Goal: Task Accomplishment & Management: Use online tool/utility

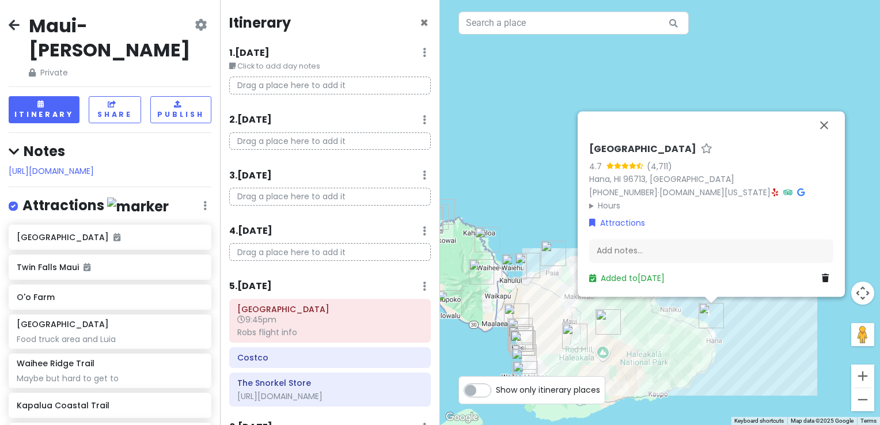
scroll to position [698, 0]
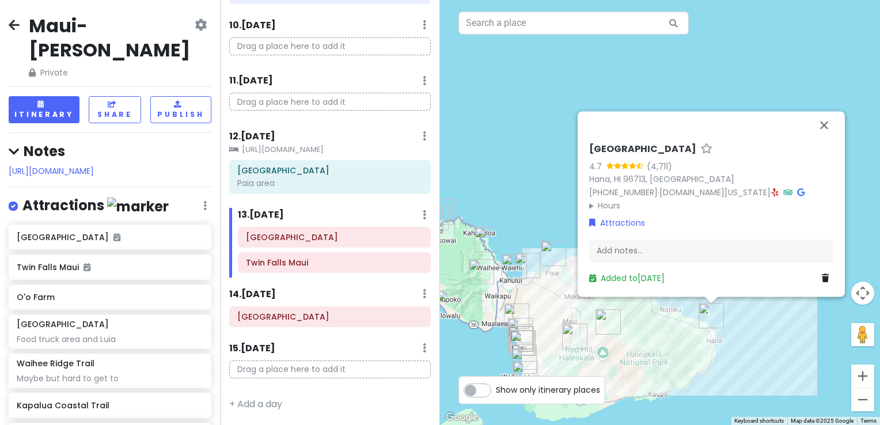
click at [297, 144] on small "[URL][DOMAIN_NAME]" at bounding box center [330, 150] width 202 height 12
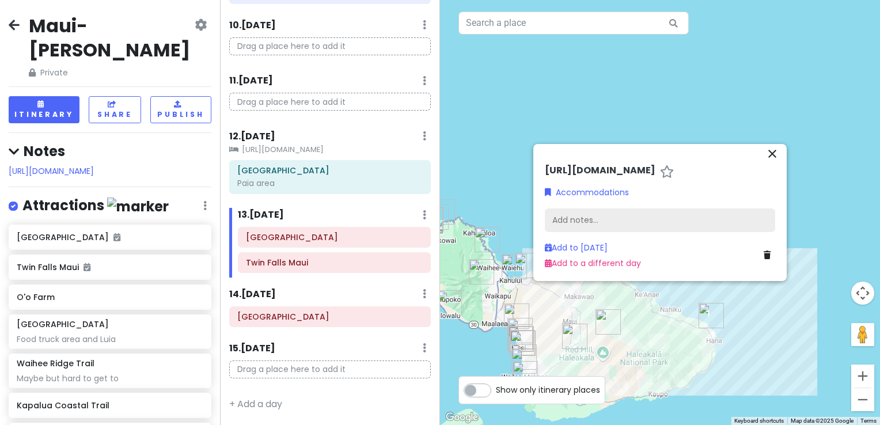
click at [585, 219] on div "Add notes..." at bounding box center [660, 221] width 230 height 24
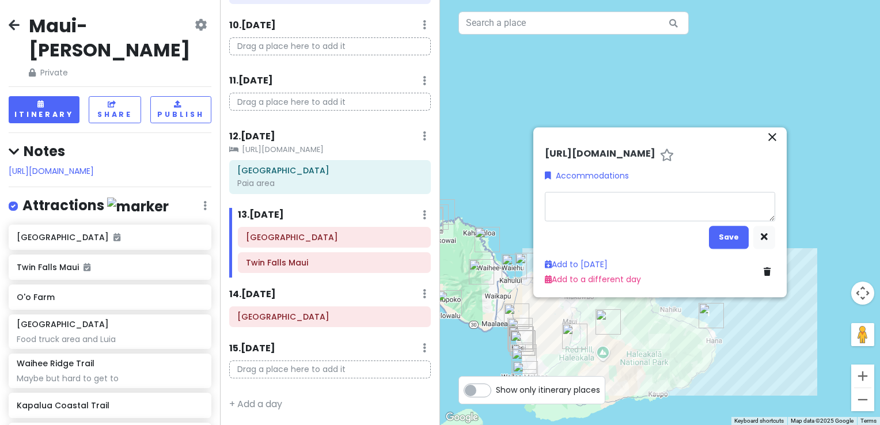
type textarea "x"
type textarea "Thank you very much for reserving the [GEOGRAPHIC_DATA]. [DOMAIN_NAME][URL] The…"
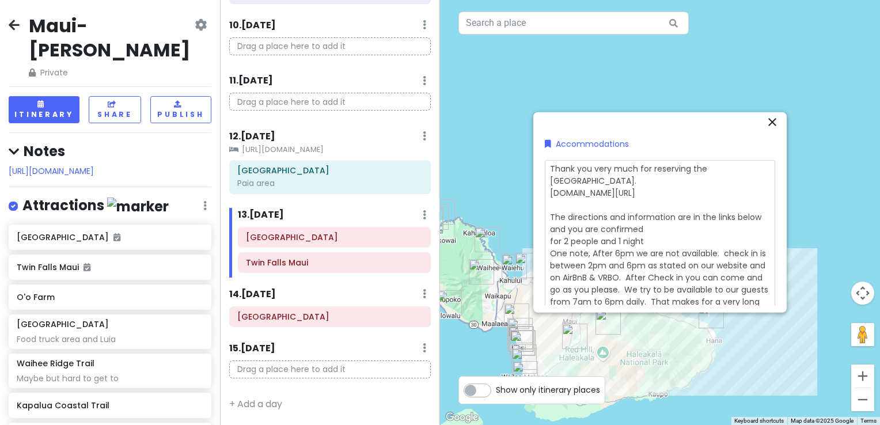
scroll to position [0, 0]
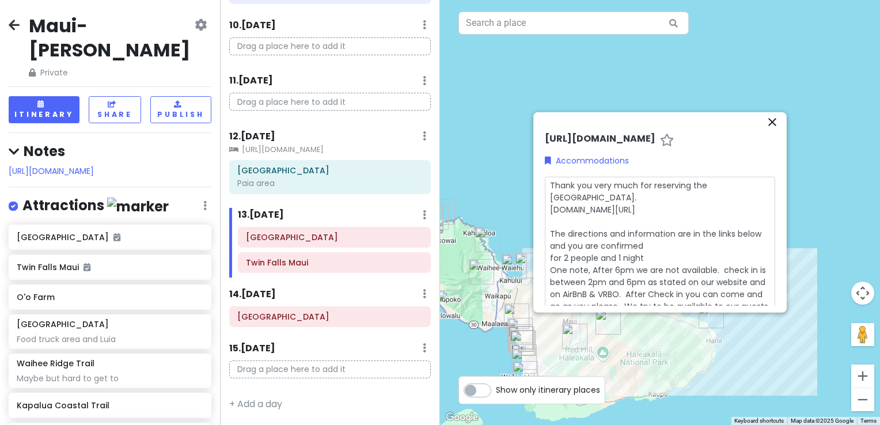
click at [785, 186] on div "close [URL][DOMAIN_NAME] Accommodations Thank you very much for reserving the H…" at bounding box center [661, 212] width 254 height 201
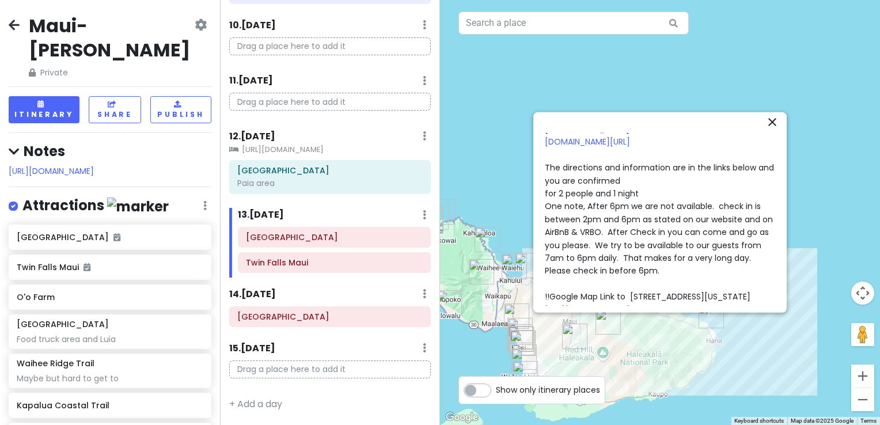
scroll to position [139, 0]
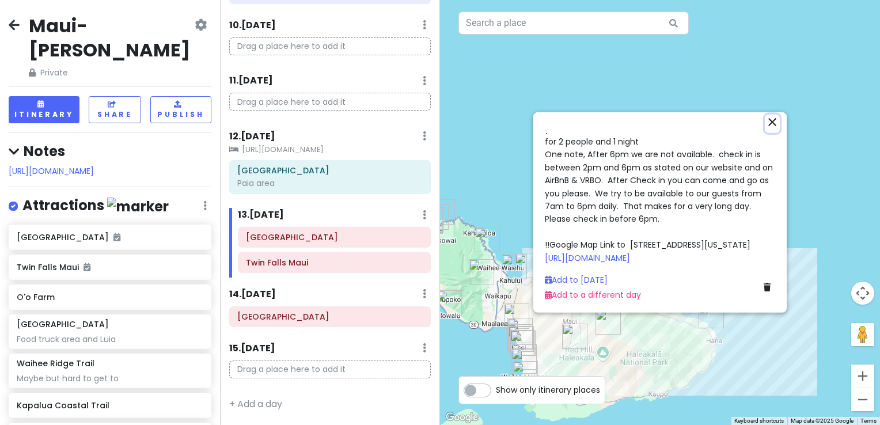
click at [775, 121] on icon "close" at bounding box center [773, 122] width 14 height 14
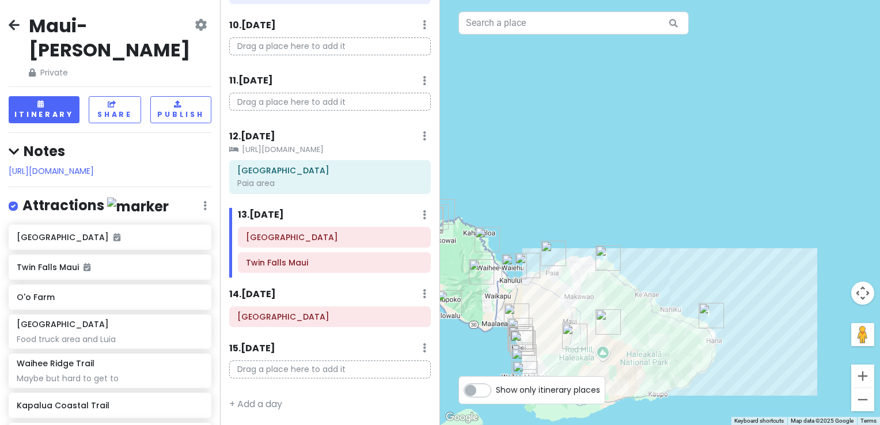
click at [278, 148] on small "[URL][DOMAIN_NAME]" at bounding box center [330, 150] width 202 height 12
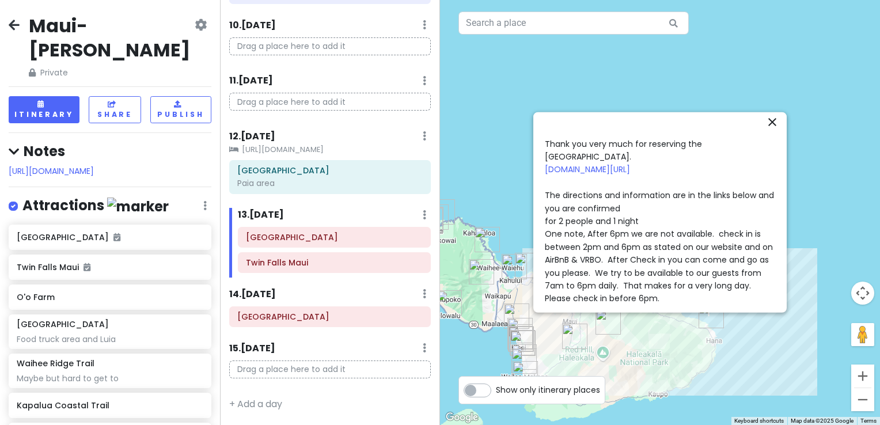
scroll to position [0, 0]
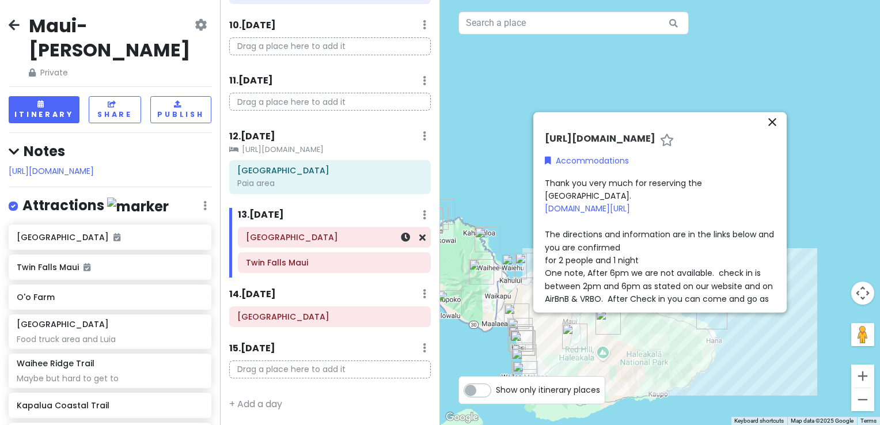
click at [281, 245] on div "[GEOGRAPHIC_DATA]" at bounding box center [334, 237] width 177 height 16
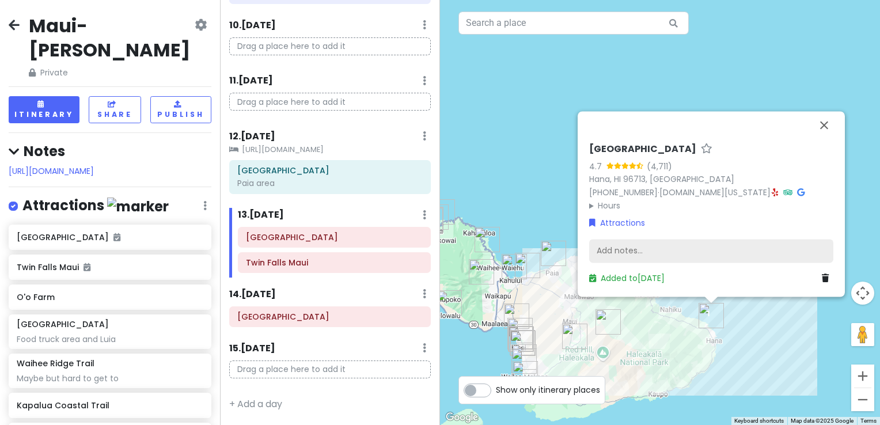
click at [623, 252] on div "Add notes..." at bounding box center [711, 251] width 244 height 24
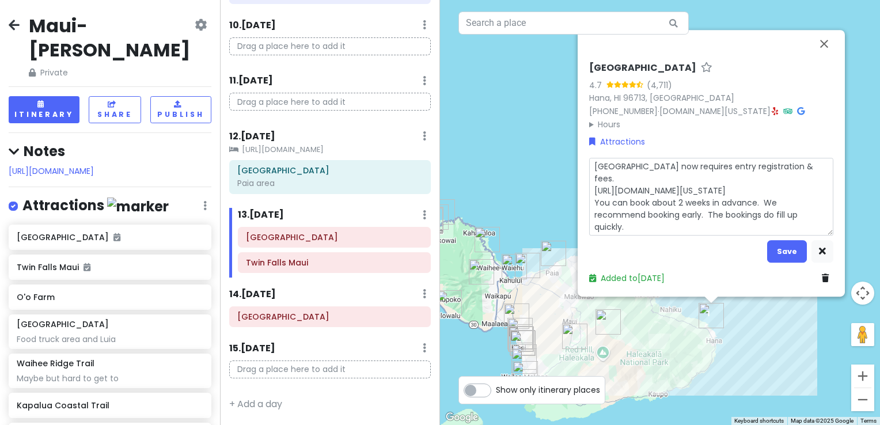
type textarea "x"
type textarea "[GEOGRAPHIC_DATA] now requires entry registration & fees. [URL][DOMAIN_NAME][US…"
click at [594, 206] on textarea "[GEOGRAPHIC_DATA] now requires entry registration & fees. [URL][DOMAIN_NAME][US…" at bounding box center [711, 197] width 244 height 78
type textarea "x"
type textarea "[GEOGRAPHIC_DATA] now requires entry registration & fees. [URL][DOMAIN_NAME][US…"
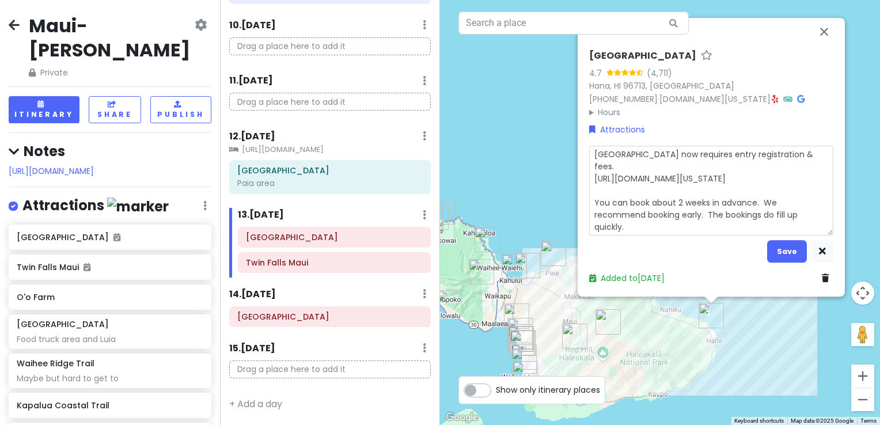
drag, startPoint x: 656, startPoint y: 217, endPoint x: 704, endPoint y: 227, distance: 49.5
click at [704, 227] on textarea "[GEOGRAPHIC_DATA] now requires entry registration & fees. [URL][DOMAIN_NAME][US…" at bounding box center [711, 191] width 244 height 90
type textarea "x"
type textarea "[GEOGRAPHIC_DATA] now requires entry registration & fees. [URL][DOMAIN_NAME][US…"
click at [793, 252] on button "Save" at bounding box center [788, 251] width 40 height 22
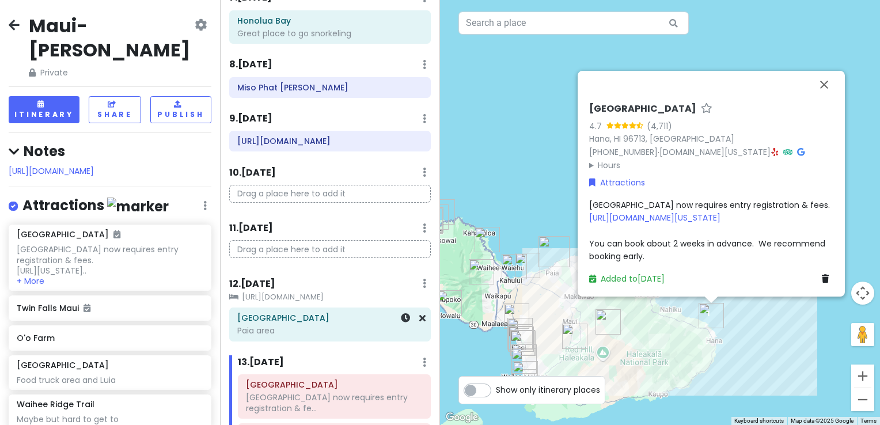
scroll to position [526, 0]
